Goal: Task Accomplishment & Management: Complete application form

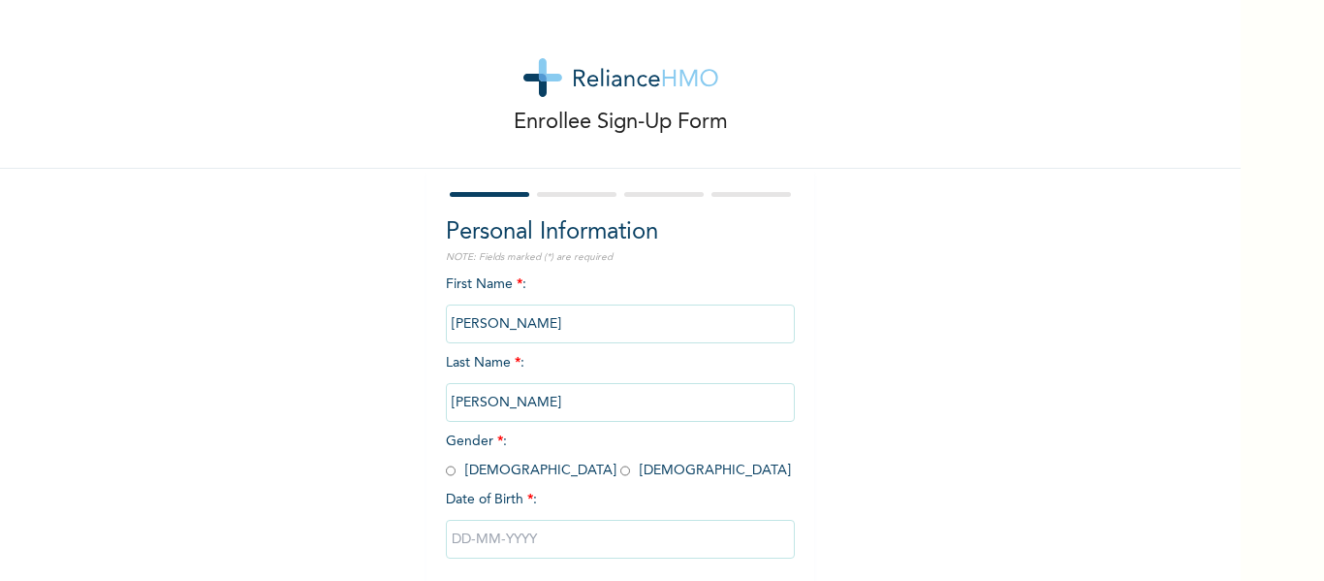
click at [449, 475] on span "Gender * : [DEMOGRAPHIC_DATA] [DEMOGRAPHIC_DATA]" at bounding box center [618, 455] width 345 height 43
click at [446, 468] on input "radio" at bounding box center [451, 470] width 10 height 18
radio input "true"
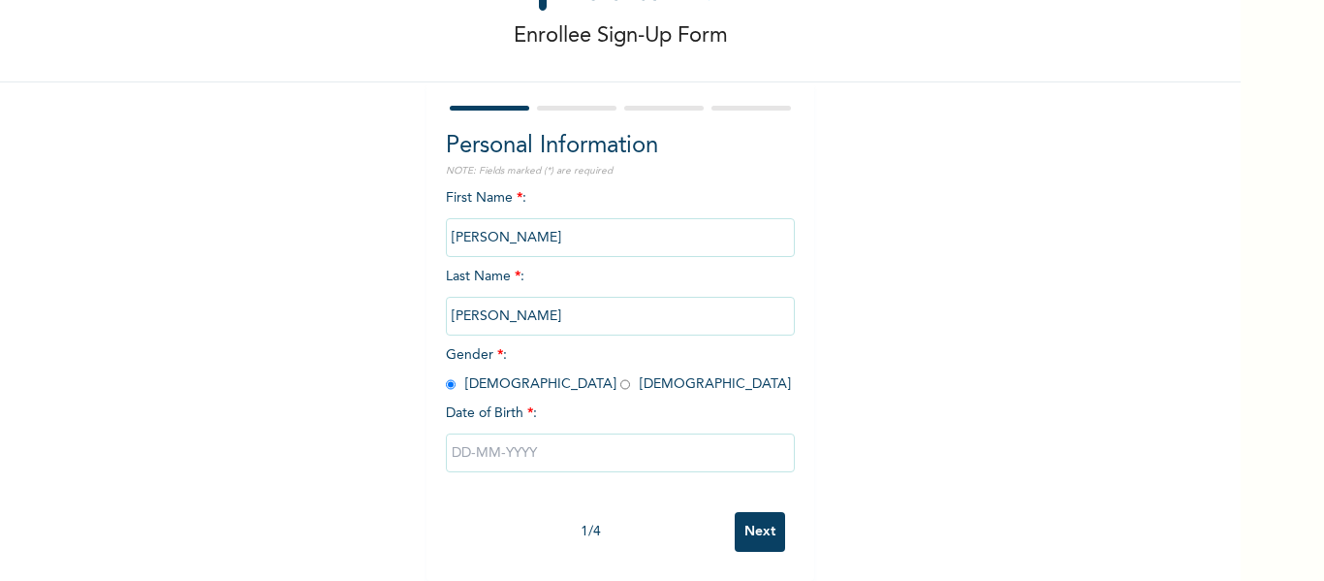
scroll to position [101, 0]
click at [463, 436] on input "text" at bounding box center [620, 452] width 349 height 39
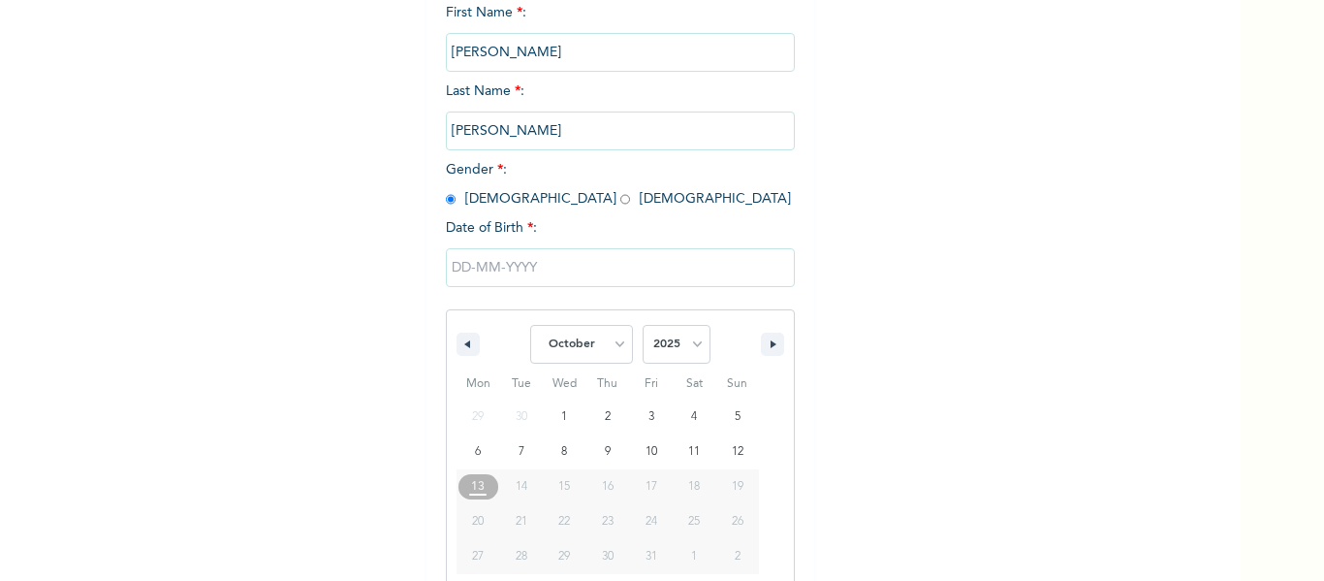
scroll to position [300, 0]
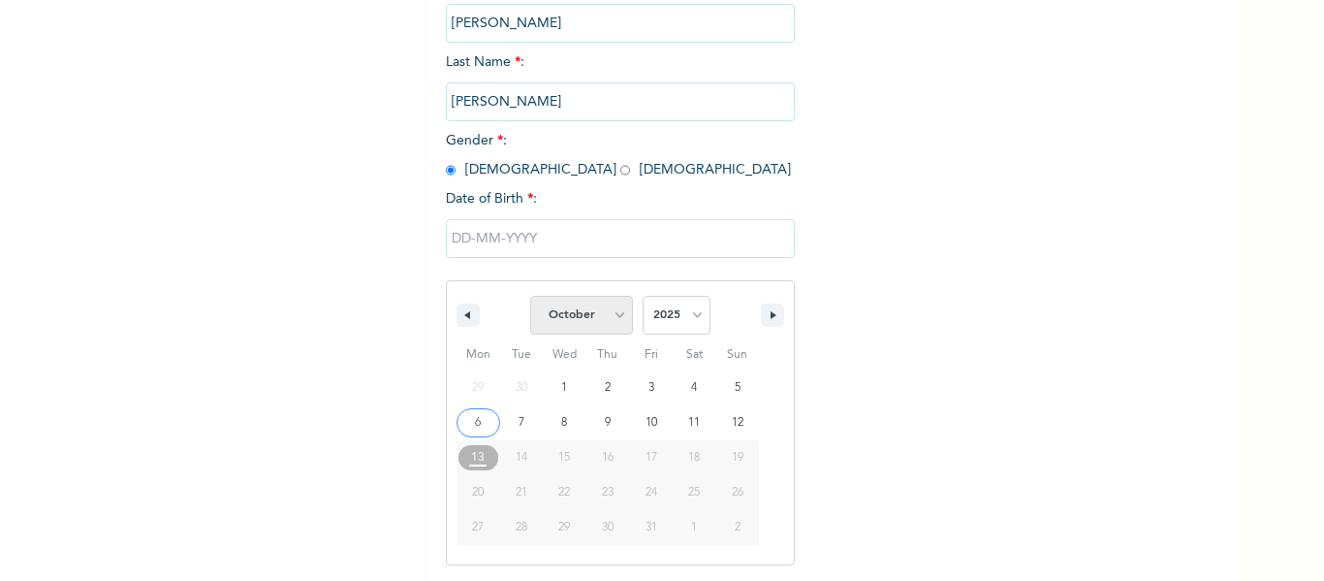
click at [608, 313] on select "January February March April May June July August September October November De…" at bounding box center [581, 315] width 103 height 39
click at [530, 297] on select "January February March April May June July August September October November De…" at bounding box center [581, 315] width 103 height 39
select select "9"
click at [688, 318] on select "2025 2024 2023 2022 2021 2020 2019 2018 2017 2016 2015 2014 2013 2012 2011 2010…" at bounding box center [677, 315] width 68 height 39
select select "1977"
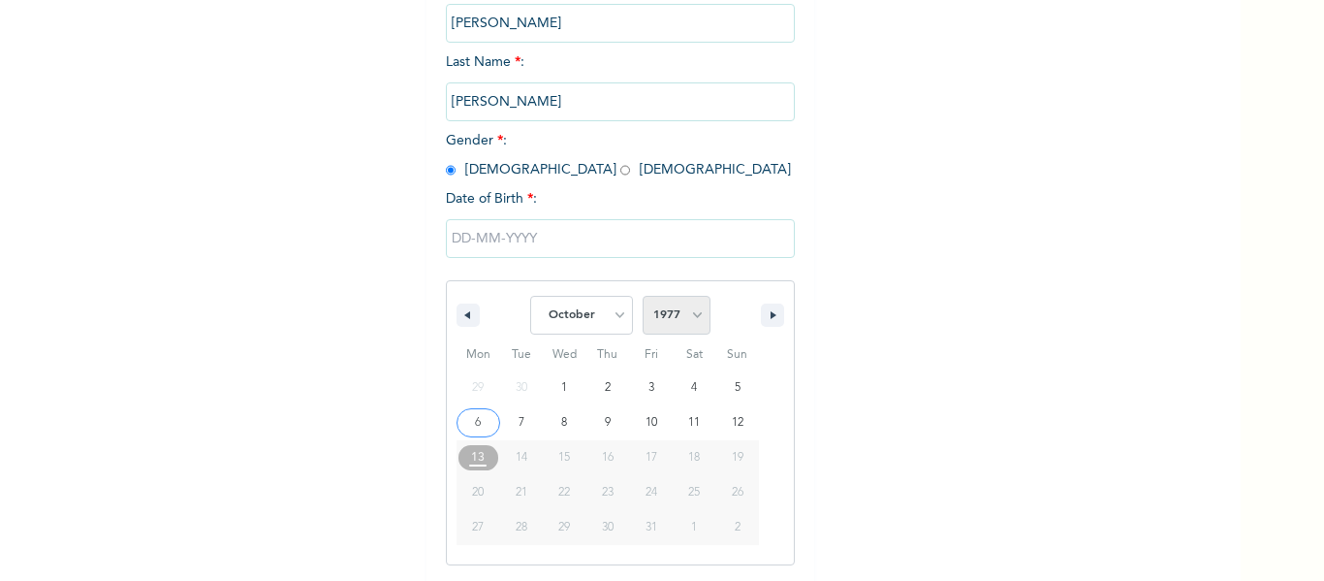
click at [643, 297] on select "2025 2024 2023 2022 2021 2020 2019 2018 2017 2016 2015 2014 2013 2012 2011 2010…" at bounding box center [677, 315] width 68 height 39
click at [609, 315] on select "January February March April May June July August September October November De…" at bounding box center [581, 315] width 103 height 39
select select "11"
click at [530, 297] on select "January February March April May June July August September October November De…" at bounding box center [581, 315] width 103 height 39
type input "[DATE]"
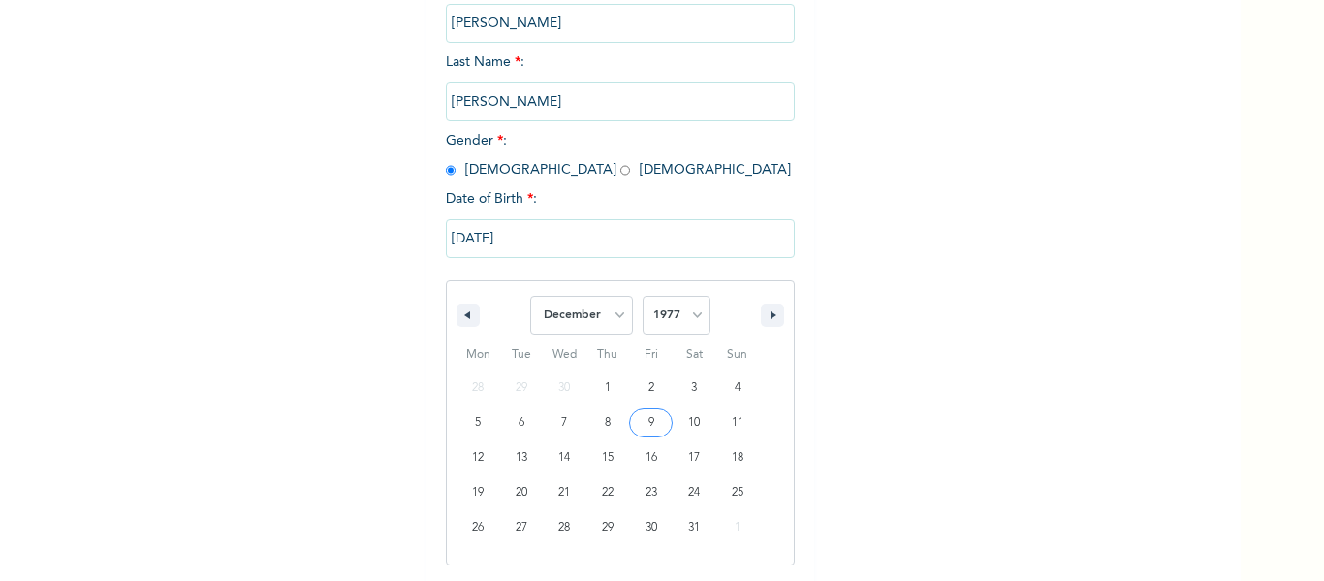
scroll to position [101, 0]
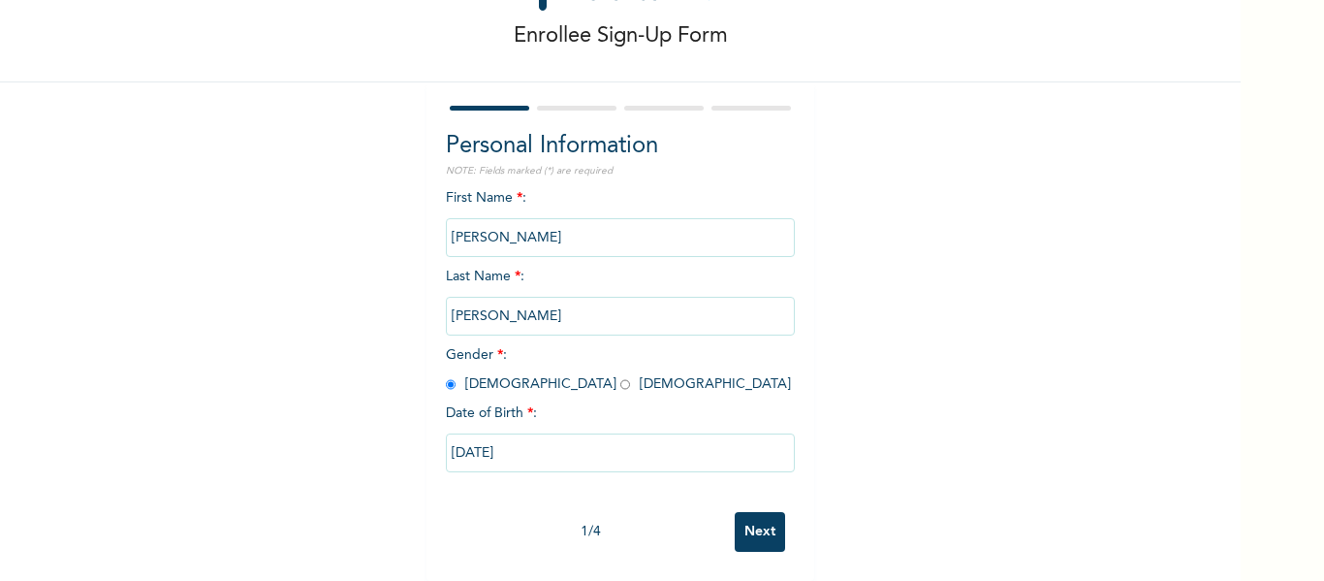
click at [757, 512] on input "Next" at bounding box center [760, 532] width 50 height 40
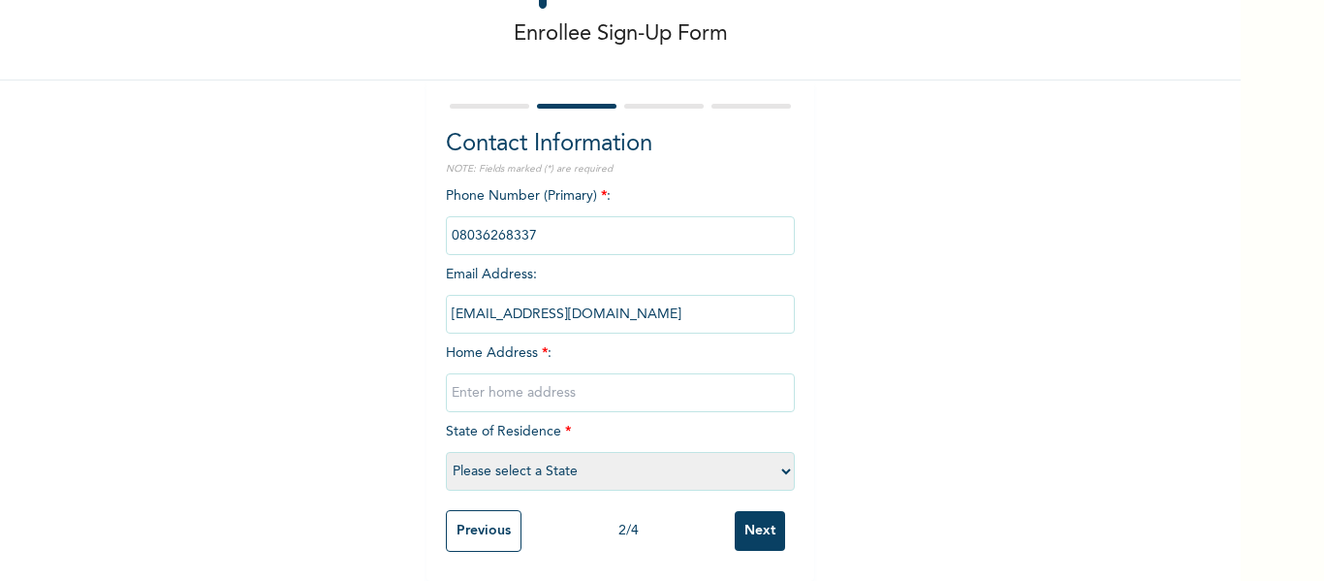
click at [536, 393] on input "text" at bounding box center [620, 392] width 349 height 39
type input "ROYAL ESTATE [PERSON_NAME][GEOGRAPHIC_DATA]"
click at [777, 461] on select "Please select a State [PERSON_NAME] (FCT) [PERSON_NAME] Ibom [GEOGRAPHIC_DATA] …" at bounding box center [620, 471] width 349 height 39
select select "15"
click at [446, 452] on select "Please select a State [PERSON_NAME] (FCT) [PERSON_NAME] Ibom [GEOGRAPHIC_DATA] …" at bounding box center [620, 471] width 349 height 39
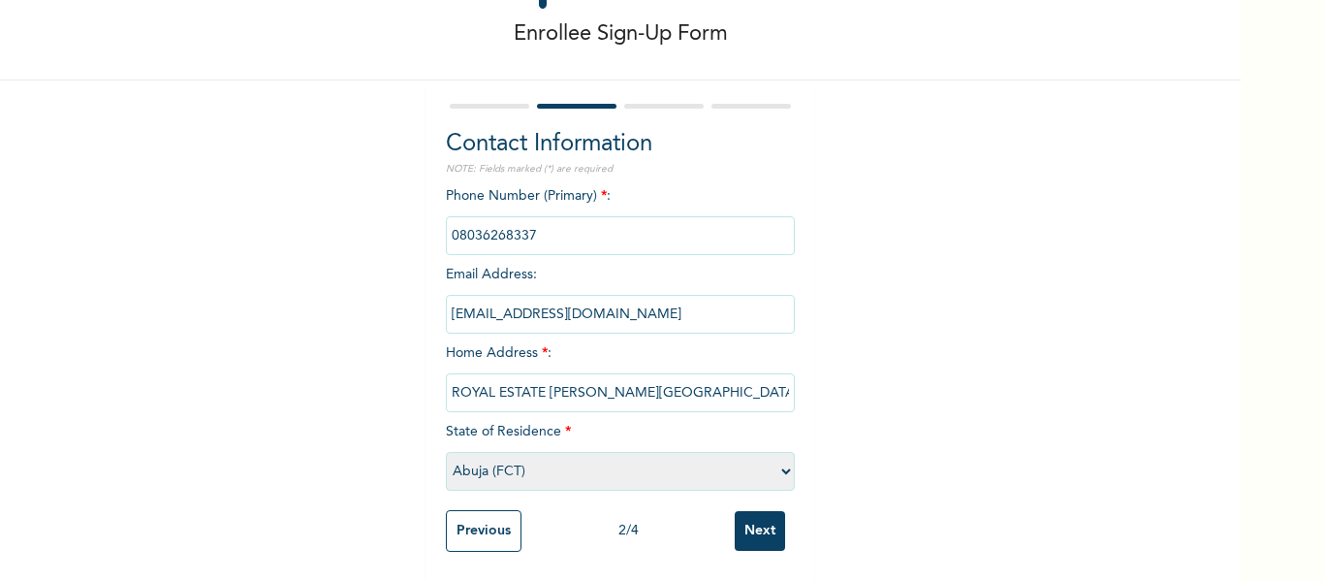
click at [745, 522] on input "Next" at bounding box center [760, 531] width 50 height 40
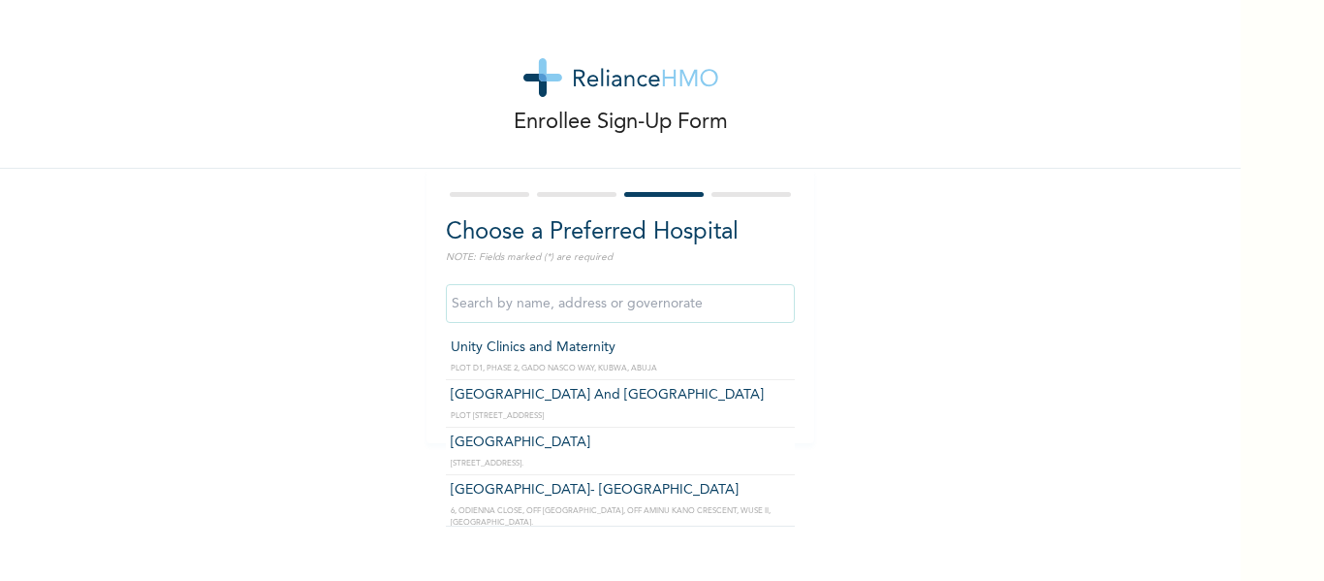
click at [592, 320] on input "text" at bounding box center [620, 303] width 349 height 39
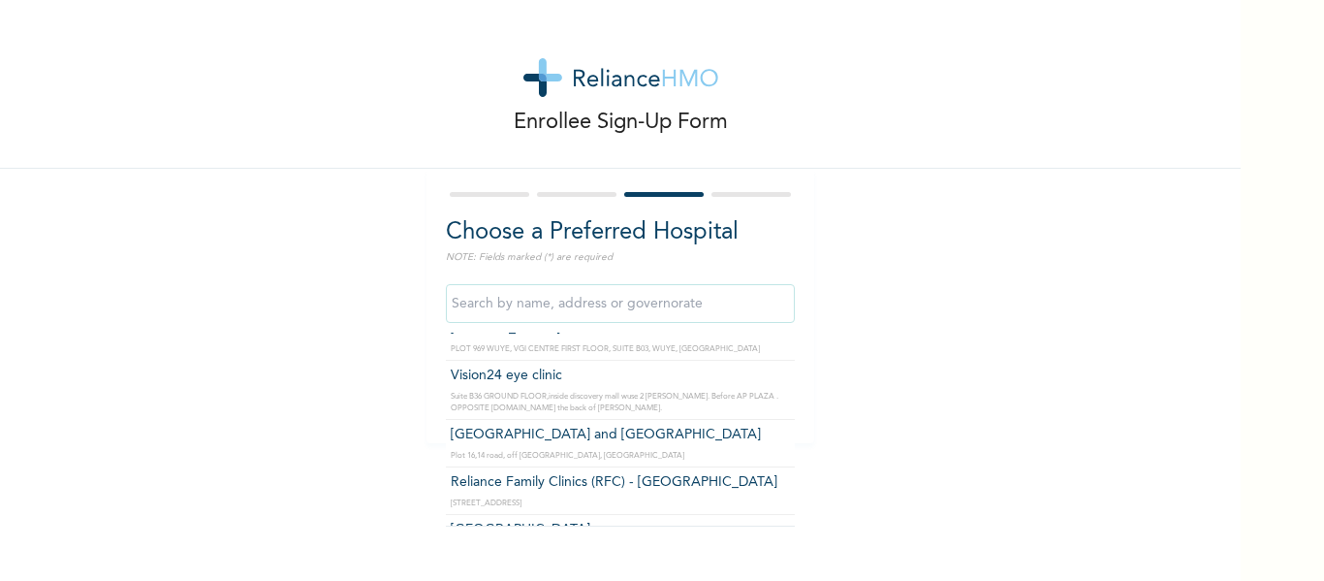
scroll to position [6746, 0]
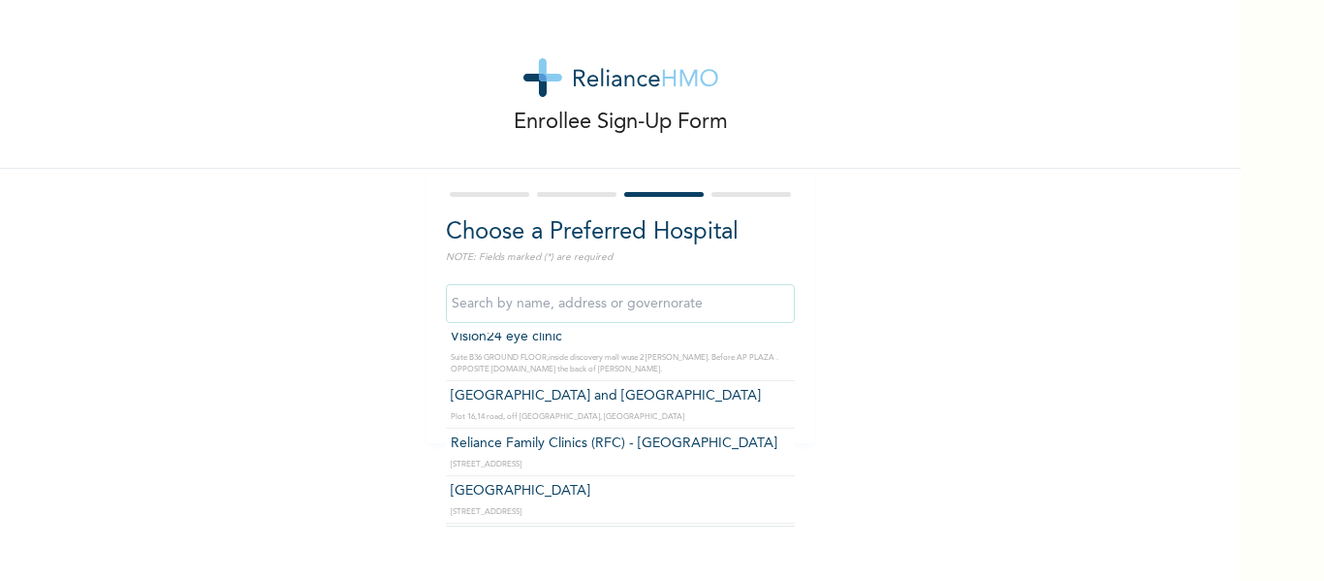
type input "Reliance Family Clinics (RFC) - [GEOGRAPHIC_DATA]"
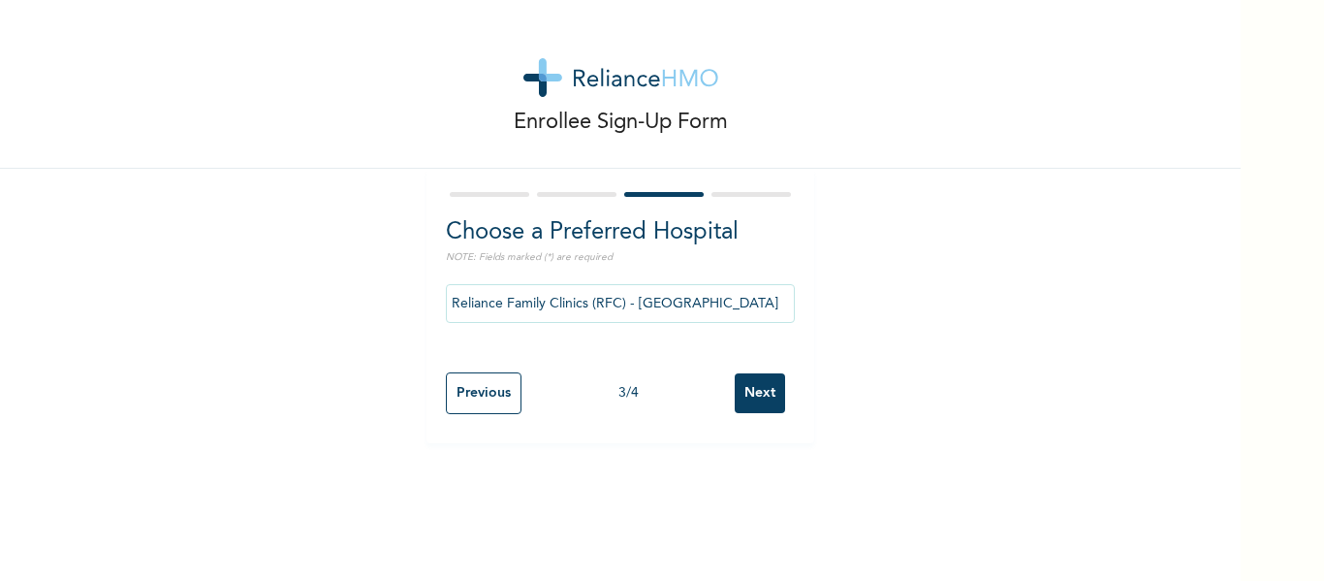
click at [748, 396] on input "Next" at bounding box center [760, 393] width 50 height 40
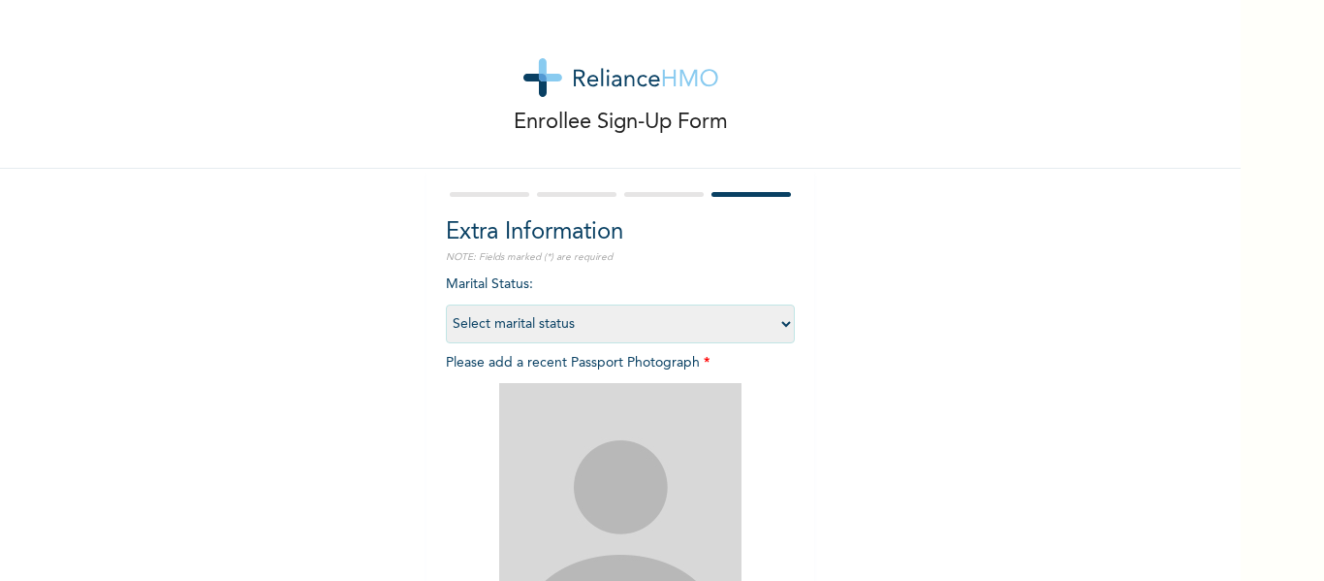
click at [779, 331] on select "Select marital status [DEMOGRAPHIC_DATA] Married [DEMOGRAPHIC_DATA] Widow/[DEMO…" at bounding box center [620, 323] width 349 height 39
select select "2"
click at [446, 304] on select "Select marital status [DEMOGRAPHIC_DATA] Married [DEMOGRAPHIC_DATA] Widow/[DEMO…" at bounding box center [620, 323] width 349 height 39
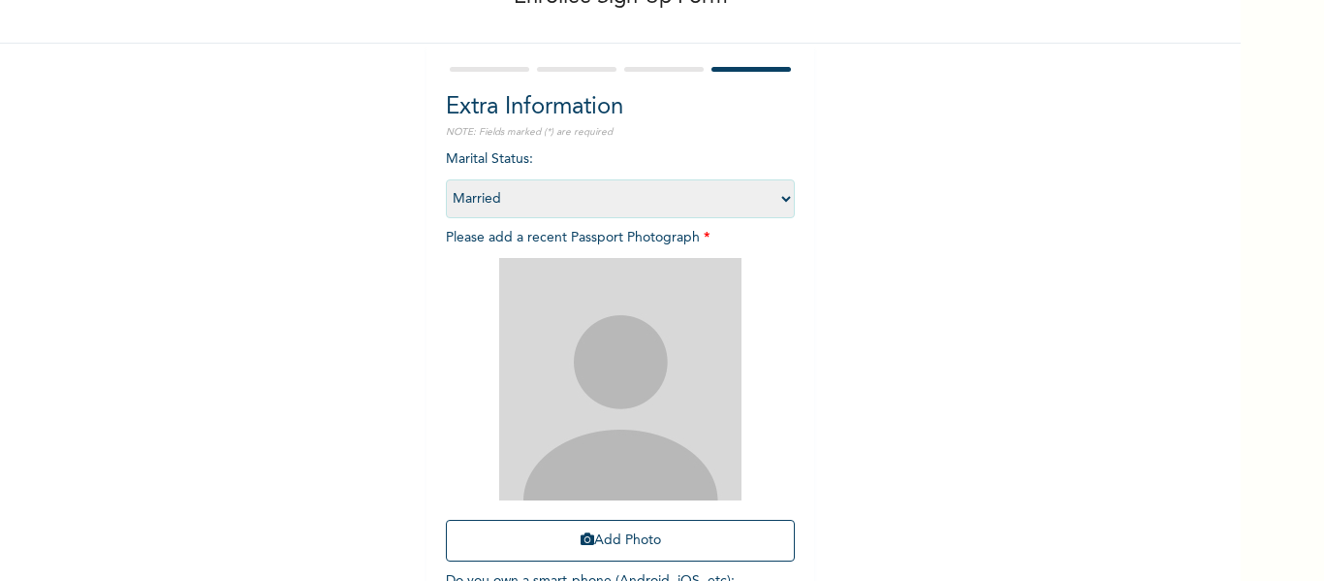
scroll to position [210, 0]
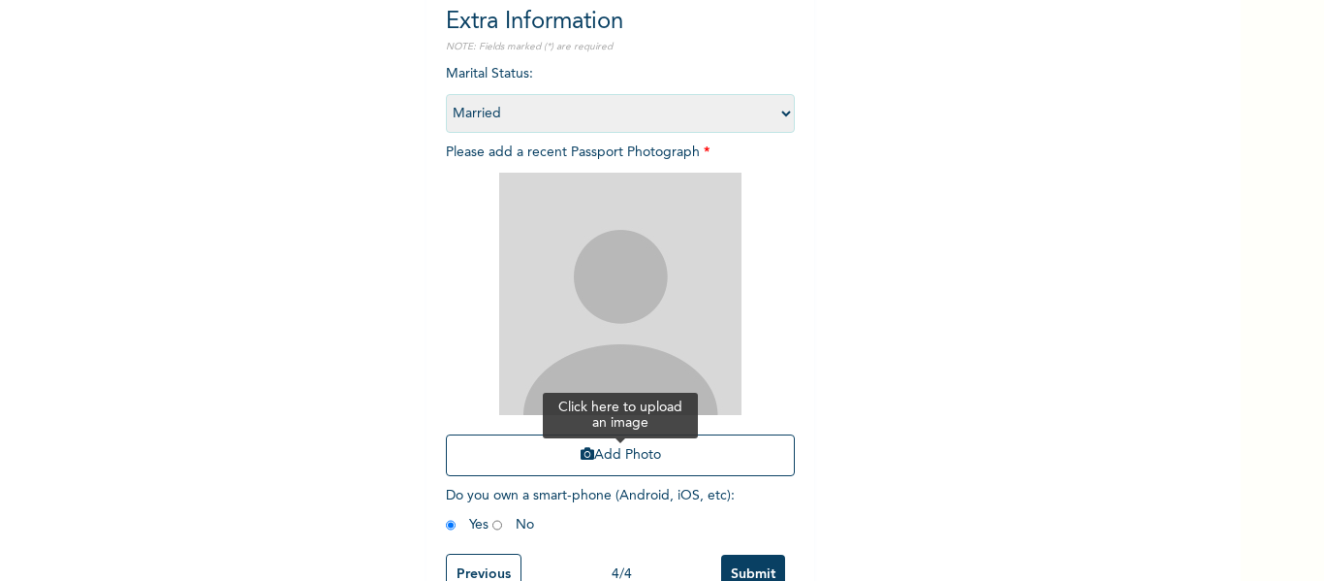
click at [646, 453] on button "Add Photo" at bounding box center [620, 455] width 349 height 42
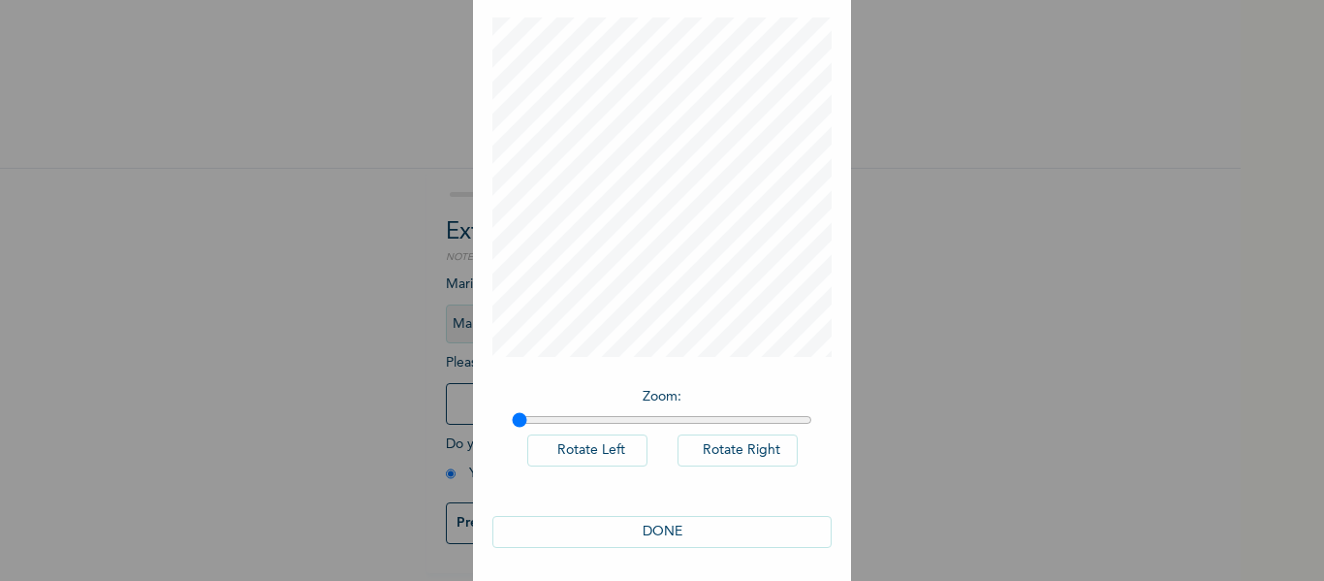
scroll to position [96, 0]
click at [668, 524] on button "DONE" at bounding box center [661, 527] width 339 height 32
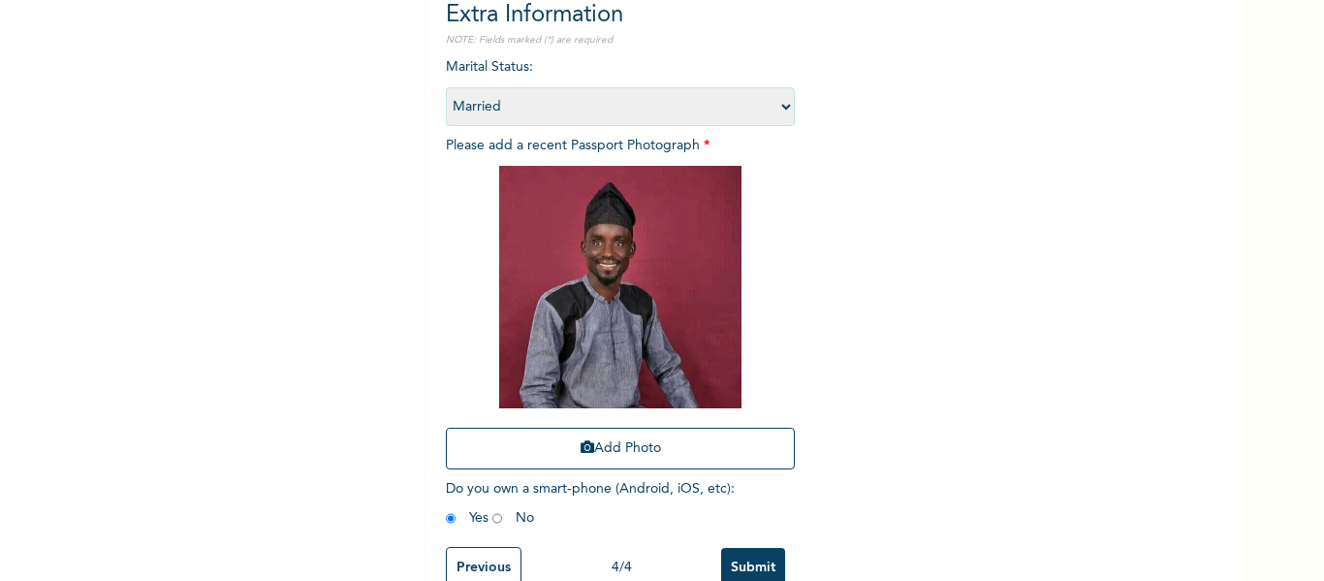
scroll to position [268, 0]
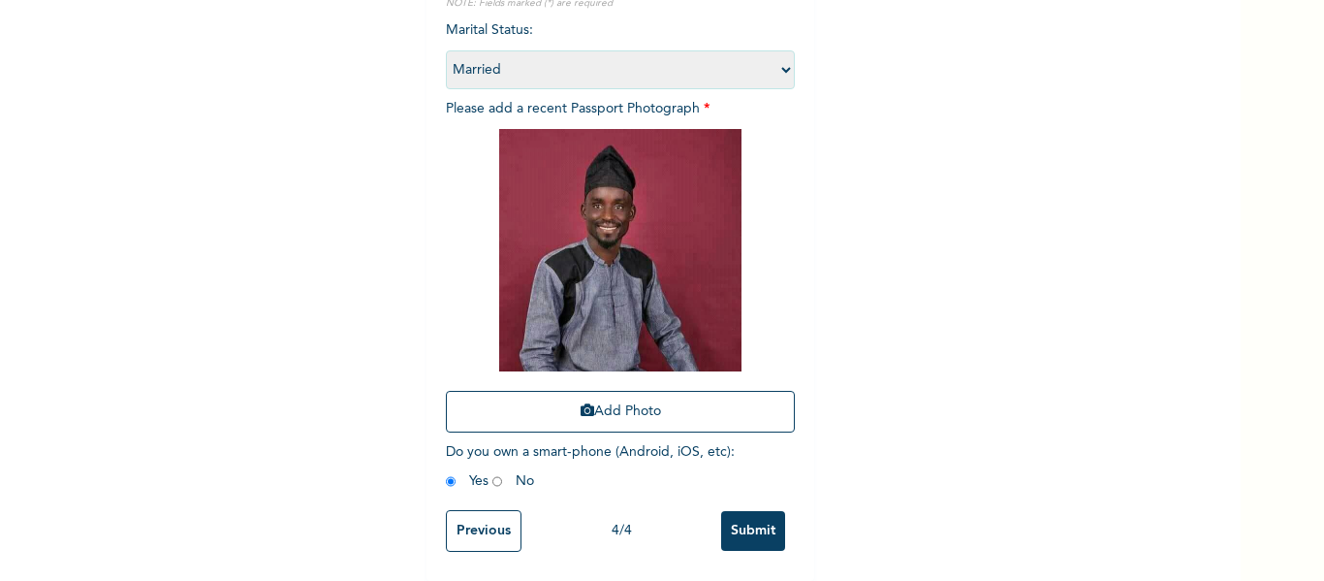
click at [752, 527] on input "Submit" at bounding box center [753, 531] width 64 height 40
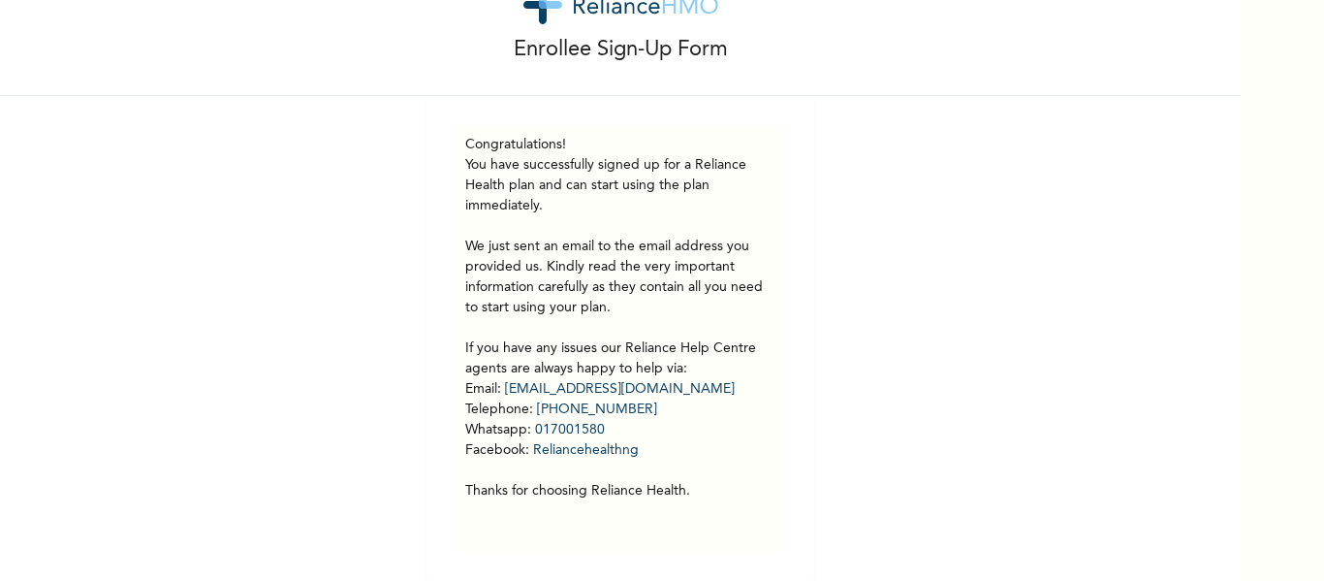
scroll to position [87, 0]
